Goal: Task Accomplishment & Management: Manage account settings

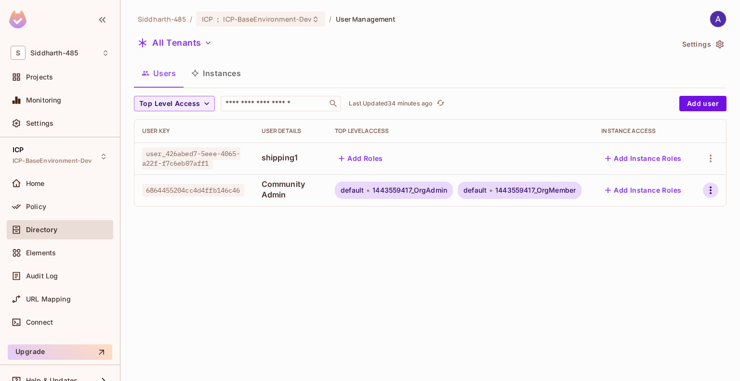
click at [707, 191] on icon "button" at bounding box center [711, 191] width 12 height 12
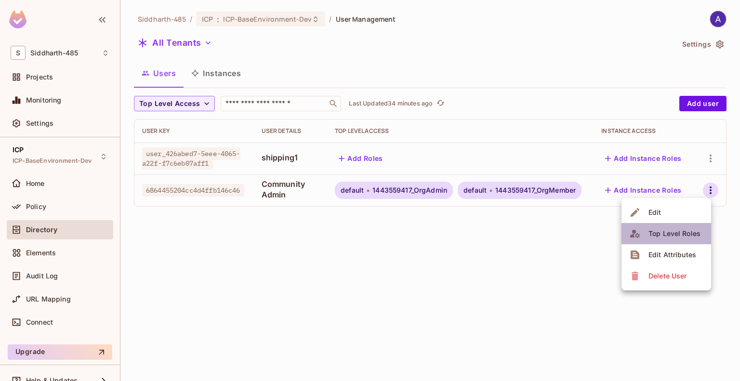
click at [674, 233] on div "Top Level Roles" at bounding box center [675, 234] width 52 height 10
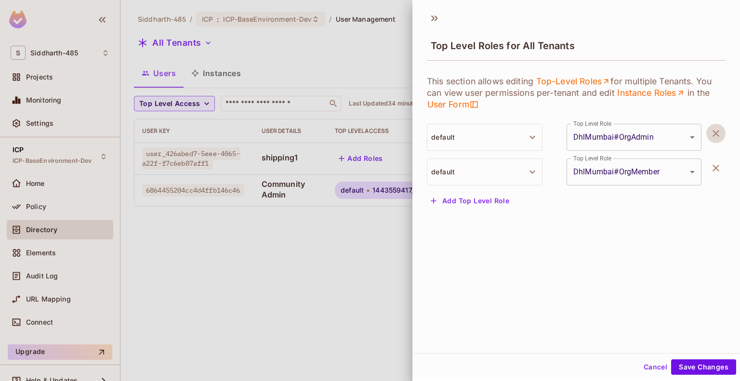
click at [713, 133] on icon "button" at bounding box center [716, 133] width 7 height 7
click at [713, 132] on icon "button" at bounding box center [716, 133] width 7 height 7
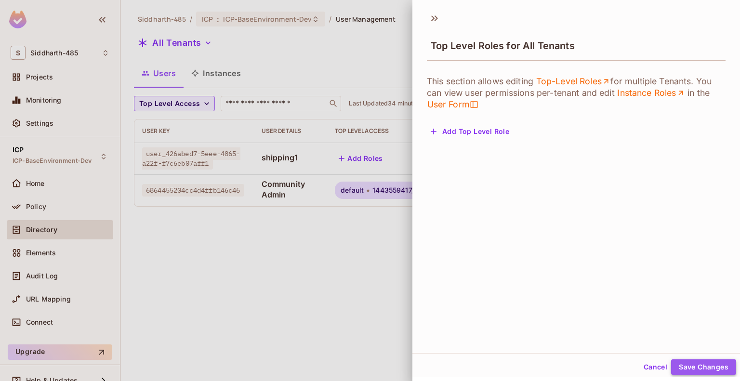
click at [688, 362] on button "Save Changes" at bounding box center [703, 367] width 65 height 15
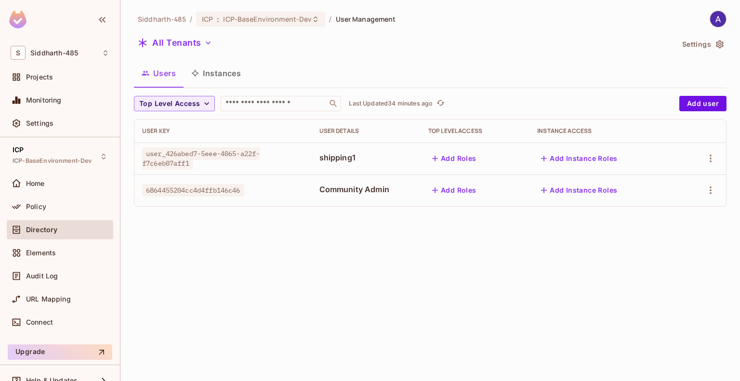
click at [321, 249] on div "Siddharth-485 / ICP : ICP-BaseEnvironment-Dev / User Management All Tenants Set…" at bounding box center [430, 190] width 620 height 381
